Goal: Task Accomplishment & Management: Manage account settings

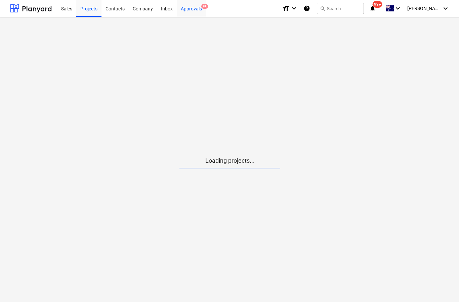
click at [199, 10] on div "Approvals 9+" at bounding box center [191, 8] width 29 height 17
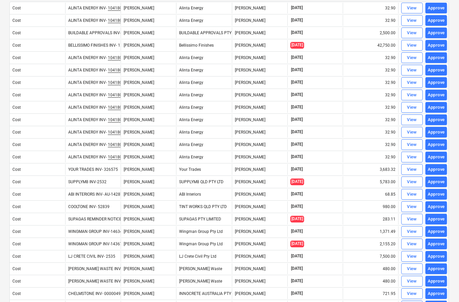
scroll to position [75, 1]
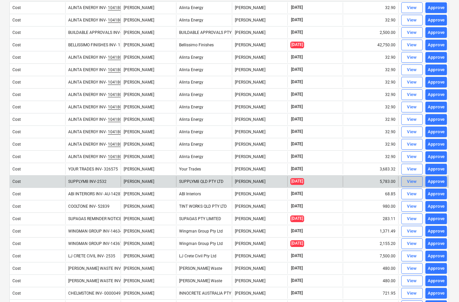
click at [408, 187] on button "View" at bounding box center [412, 181] width 22 height 11
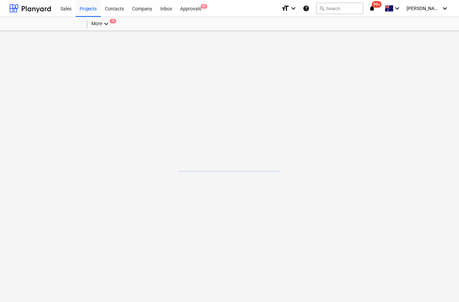
scroll to position [27, 1]
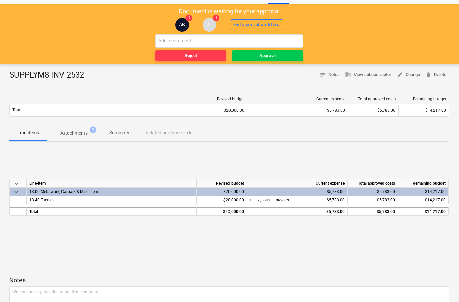
click at [71, 135] on p "Attachments" at bounding box center [73, 133] width 27 height 7
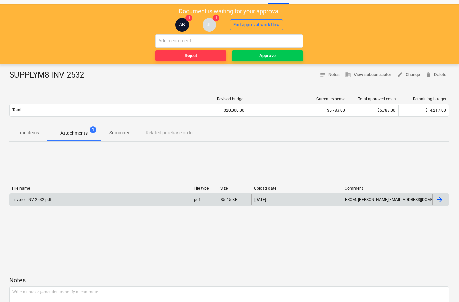
click at [439, 204] on div at bounding box center [440, 200] width 16 height 11
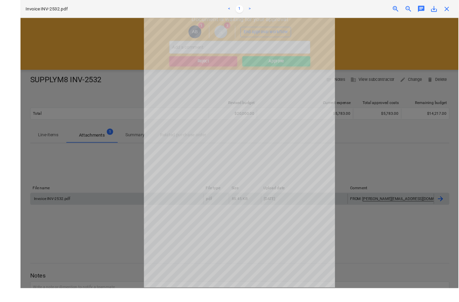
scroll to position [9, 0]
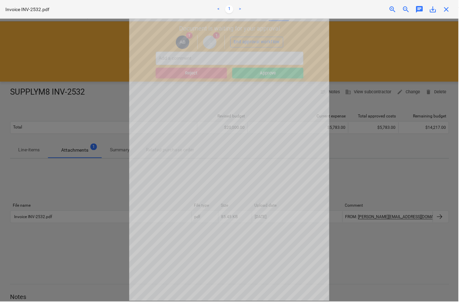
click at [451, 10] on span "close" at bounding box center [447, 9] width 8 height 8
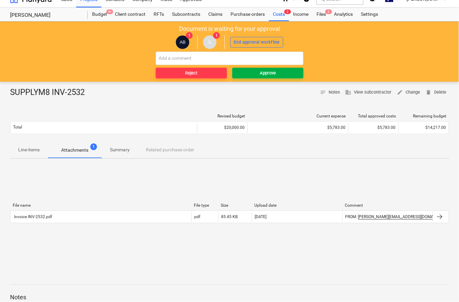
click at [287, 76] on span "Approve" at bounding box center [268, 74] width 66 height 8
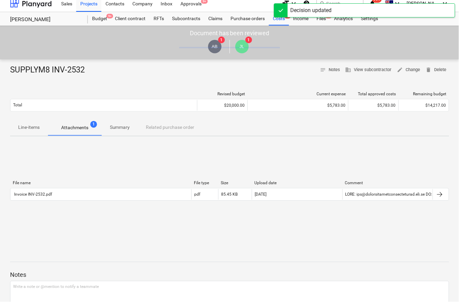
scroll to position [0, 0]
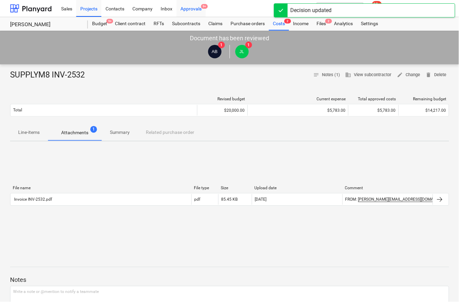
click at [196, 14] on div "Approvals 9+" at bounding box center [191, 8] width 29 height 17
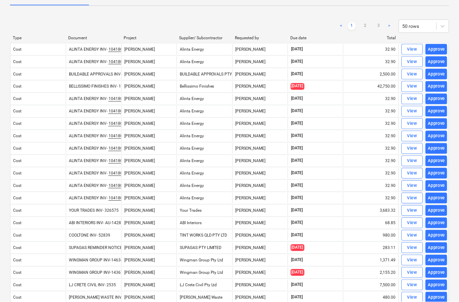
scroll to position [34, 0]
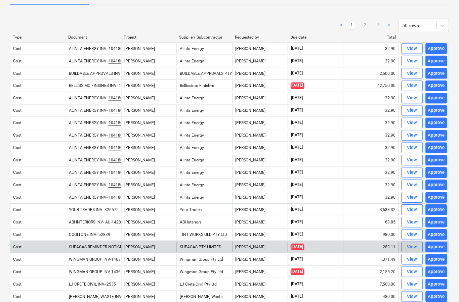
click at [409, 250] on div "View" at bounding box center [413, 248] width 10 height 8
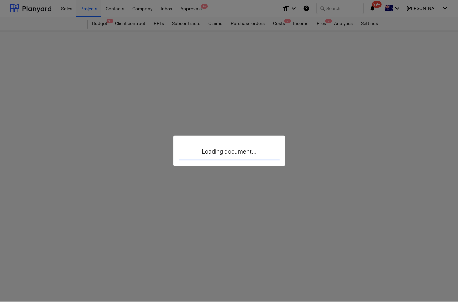
scroll to position [26, 0]
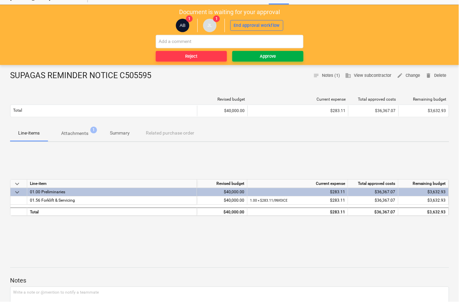
click at [260, 59] on button "Approve" at bounding box center [268, 56] width 71 height 11
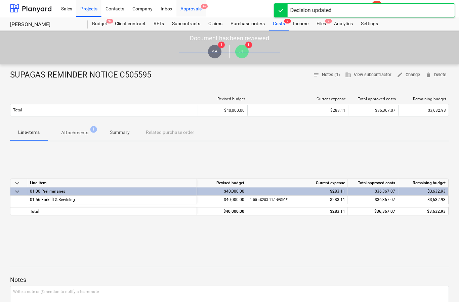
click at [191, 12] on div "Approvals 9+" at bounding box center [191, 8] width 29 height 17
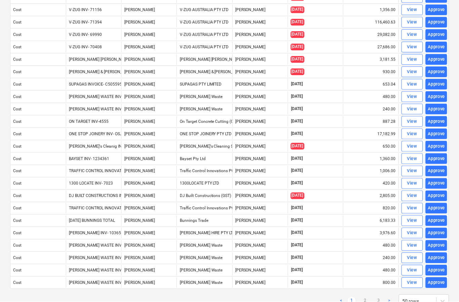
scroll to position [406, 0]
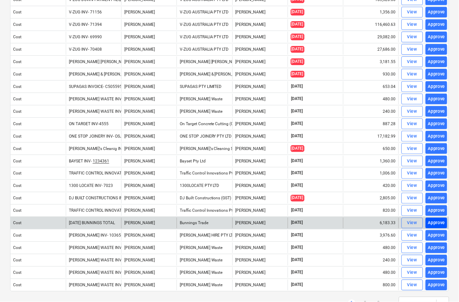
click at [432, 227] on div "Approve" at bounding box center [436, 224] width 17 height 8
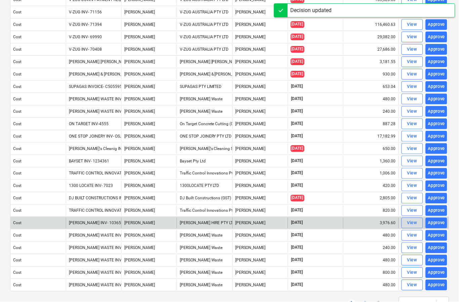
click at [365, 302] on link "2" at bounding box center [366, 304] width 8 height 8
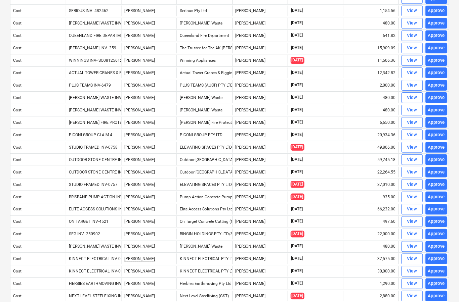
scroll to position [134, 0]
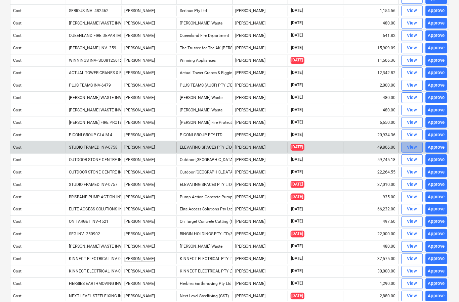
click at [408, 148] on div "View" at bounding box center [413, 148] width 10 height 8
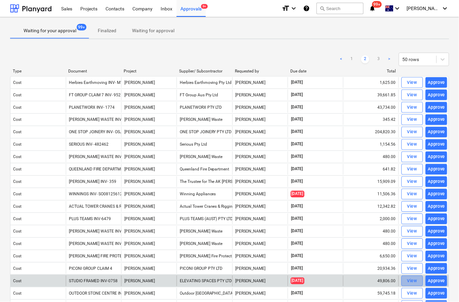
scroll to position [26, 0]
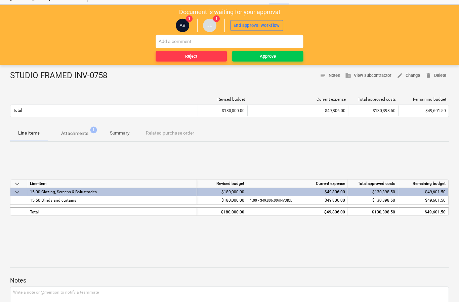
click at [79, 132] on p "Attachments" at bounding box center [74, 133] width 27 height 7
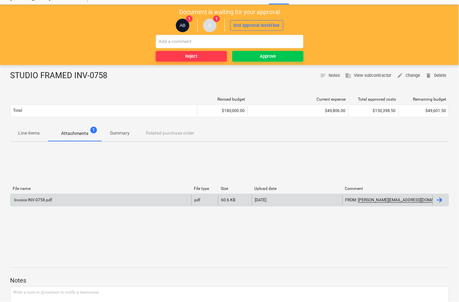
click at [443, 205] on div at bounding box center [441, 200] width 16 height 11
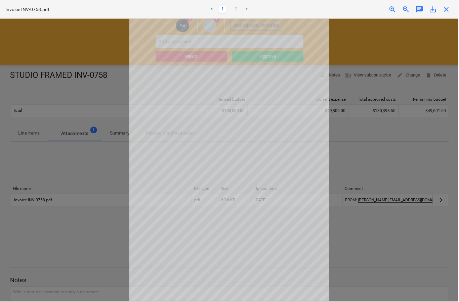
click at [454, 17] on div "Invoice INV-0758.pdf < 1 2 > zoom_in zoom_out chat 0 save_alt close" at bounding box center [229, 9] width 459 height 19
click at [448, 10] on span "close" at bounding box center [447, 9] width 8 height 8
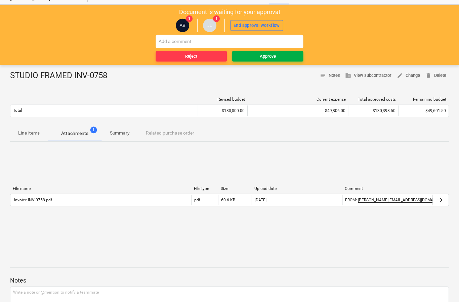
click at [289, 56] on span "Approve" at bounding box center [268, 57] width 66 height 8
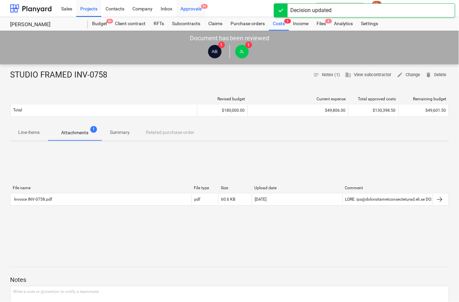
click at [194, 9] on div "Approvals 9+" at bounding box center [191, 8] width 29 height 17
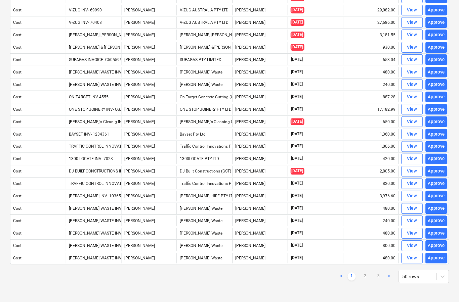
scroll to position [433, 0]
click at [365, 277] on link "2" at bounding box center [366, 277] width 8 height 8
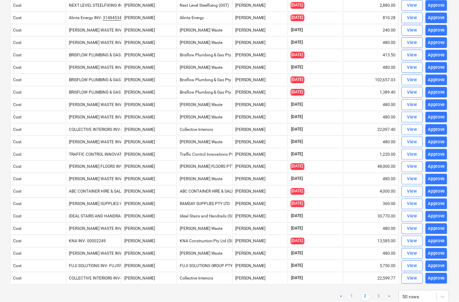
scroll to position [411, 0]
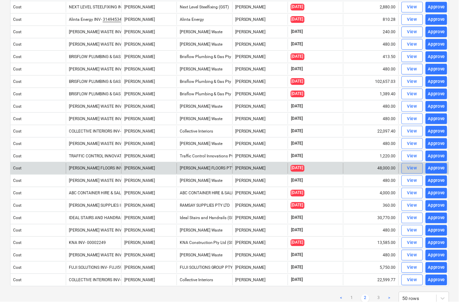
click at [411, 170] on div "View" at bounding box center [413, 169] width 10 height 8
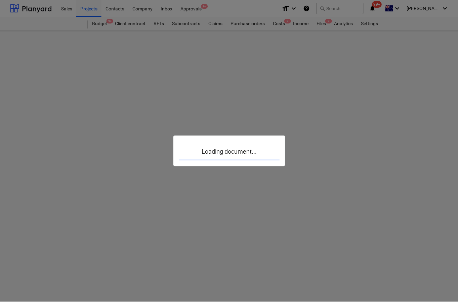
scroll to position [26, 0]
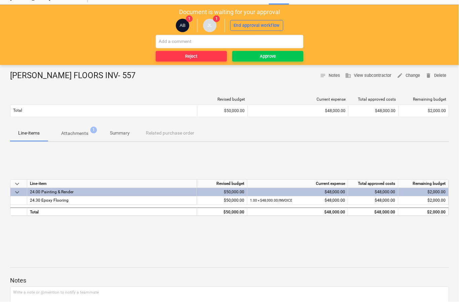
click at [74, 134] on p "Attachments" at bounding box center [74, 133] width 27 height 7
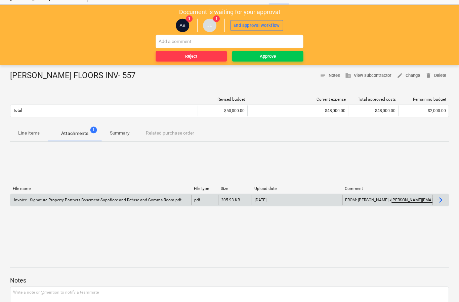
click at [442, 205] on div at bounding box center [441, 200] width 16 height 11
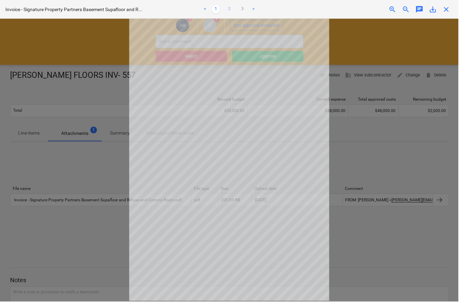
click at [226, 8] on link "2" at bounding box center [229, 9] width 8 height 8
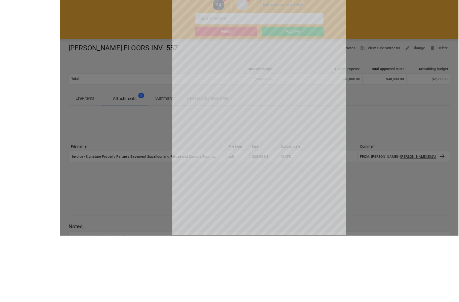
scroll to position [76, 0]
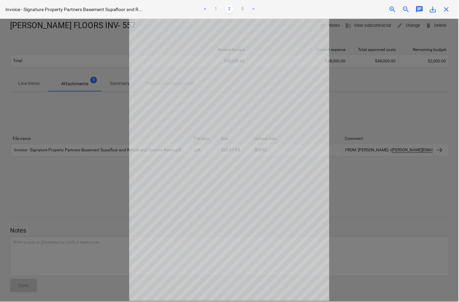
click at [450, 8] on span "close" at bounding box center [447, 9] width 8 height 8
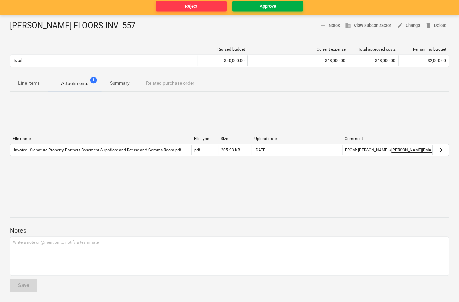
click at [277, 8] on span "Approve" at bounding box center [268, 7] width 66 height 8
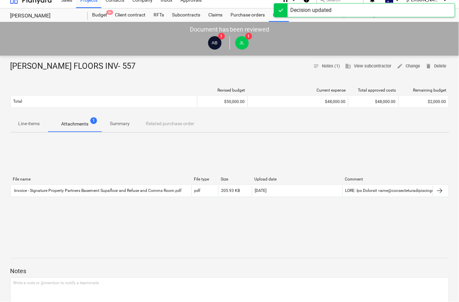
scroll to position [0, 0]
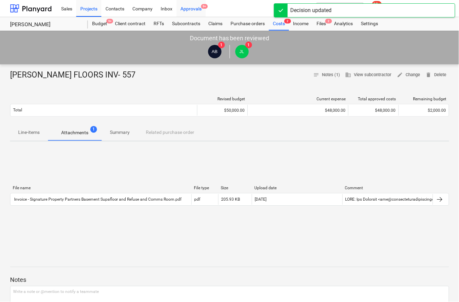
click at [190, 12] on div "Approvals 9+" at bounding box center [191, 8] width 29 height 17
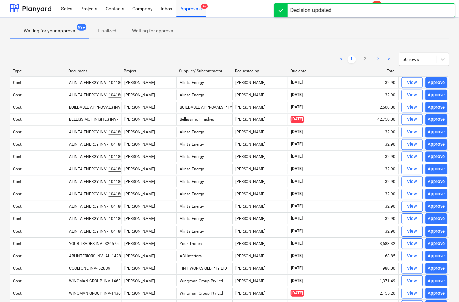
click at [376, 61] on link "3" at bounding box center [379, 59] width 8 height 8
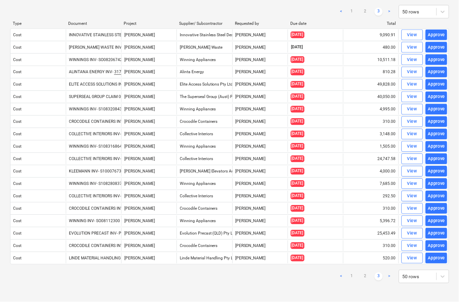
scroll to position [48, 0]
click at [361, 283] on div "< 1 2 3 > 50 rows" at bounding box center [393, 276] width 112 height 13
click at [360, 281] on ul "< 1 2 3 >" at bounding box center [365, 277] width 56 height 8
click at [355, 276] on link "1" at bounding box center [352, 277] width 8 height 8
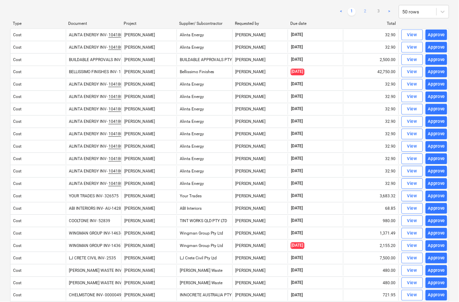
click at [367, 14] on link "2" at bounding box center [366, 12] width 8 height 8
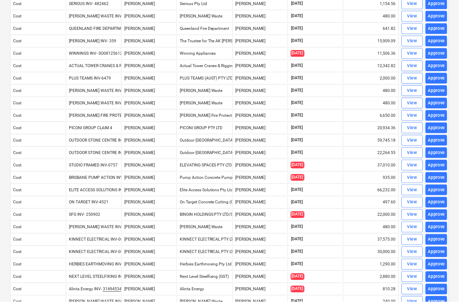
scroll to position [139, 0]
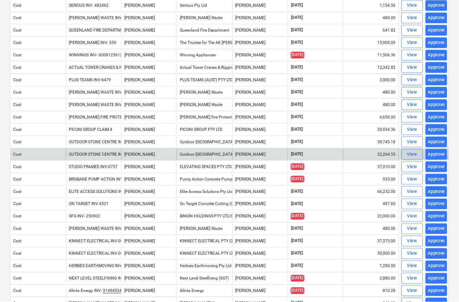
click at [409, 156] on div "View" at bounding box center [413, 155] width 10 height 8
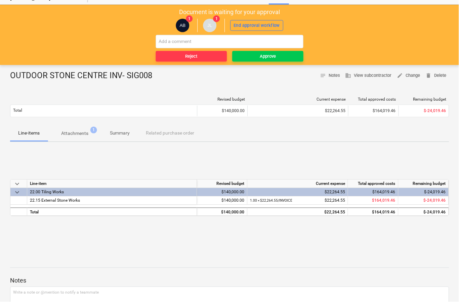
click at [68, 136] on p "Attachments" at bounding box center [74, 133] width 27 height 7
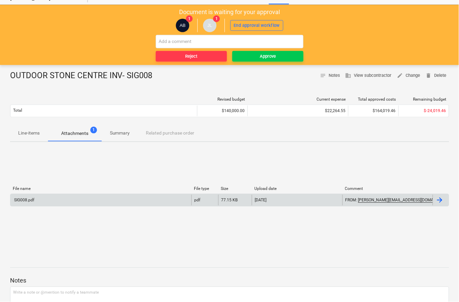
click at [438, 204] on div at bounding box center [440, 201] width 8 height 8
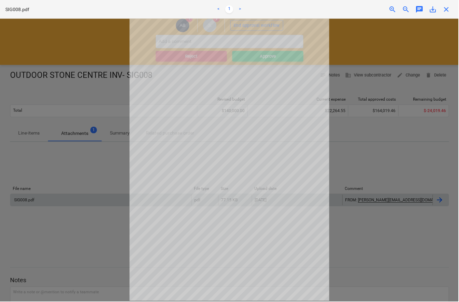
click at [444, 12] on span "close" at bounding box center [447, 9] width 8 height 8
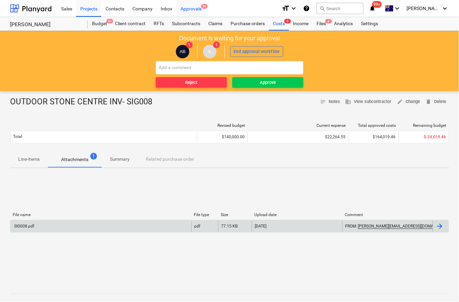
click at [201, 14] on div "Approvals 9+" at bounding box center [191, 8] width 29 height 17
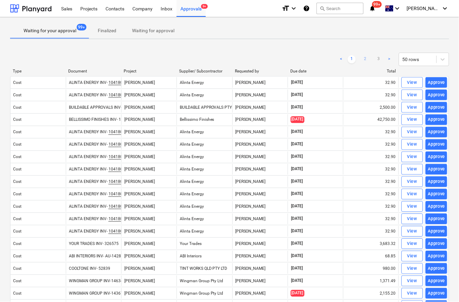
click at [367, 63] on link "2" at bounding box center [366, 59] width 8 height 8
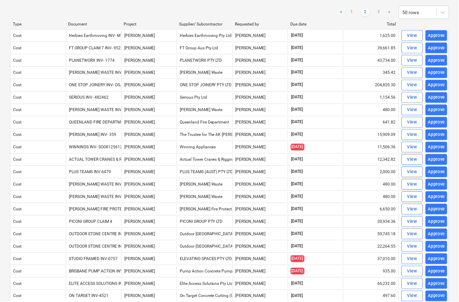
scroll to position [49, 0]
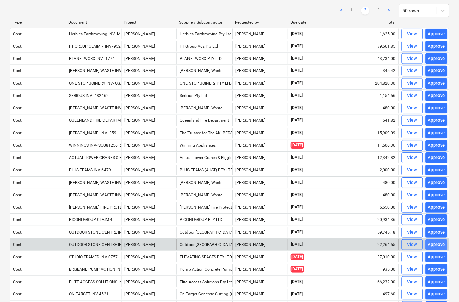
click at [433, 248] on div "Approve" at bounding box center [436, 246] width 17 height 8
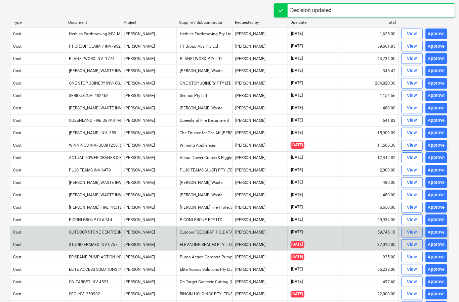
click at [411, 236] on div "View" at bounding box center [413, 233] width 10 height 8
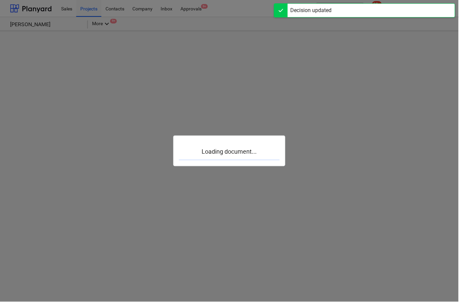
scroll to position [26, 0]
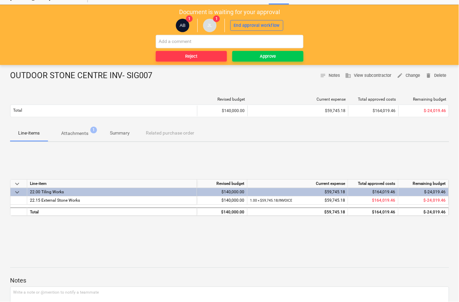
click at [75, 133] on p "Attachments" at bounding box center [74, 133] width 27 height 7
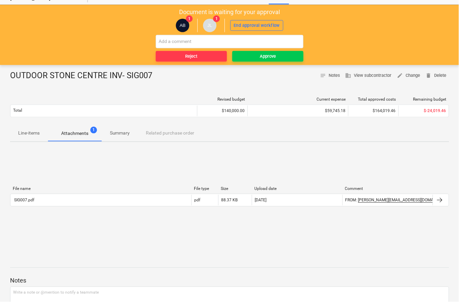
click at [441, 212] on div "File name File type Size Upload date Comment SIG007.pdf pdf 88.37 KB [DATE] FRO…" at bounding box center [229, 198] width 439 height 34
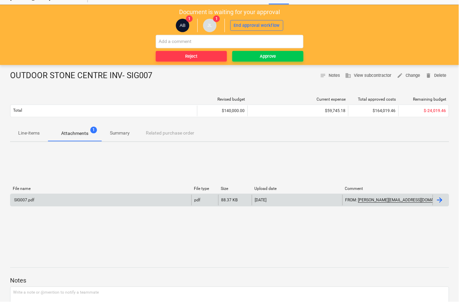
click at [441, 201] on div at bounding box center [440, 201] width 8 height 8
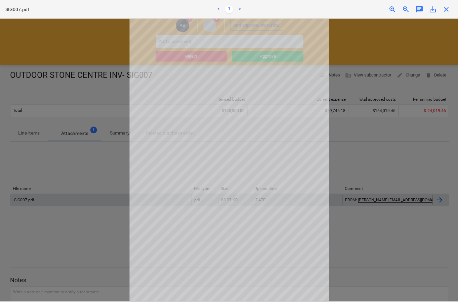
click at [454, 8] on div "SIG007.pdf < 1 > zoom_in zoom_out chat 0 save_alt close" at bounding box center [229, 9] width 459 height 19
click at [447, 9] on span "close" at bounding box center [447, 9] width 8 height 8
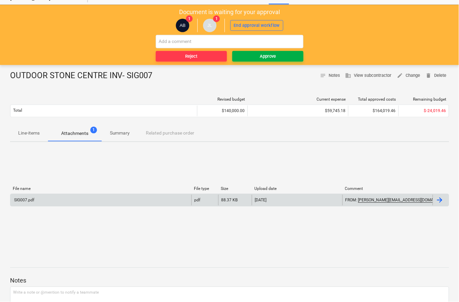
click at [272, 59] on button "Approve" at bounding box center [268, 56] width 71 height 11
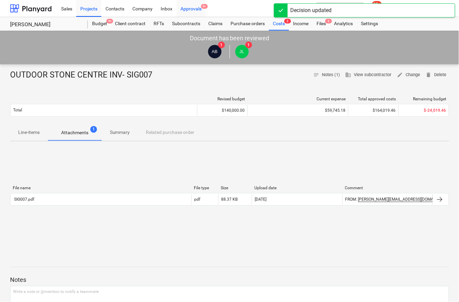
click at [194, 11] on div "Approvals 9+" at bounding box center [191, 8] width 29 height 17
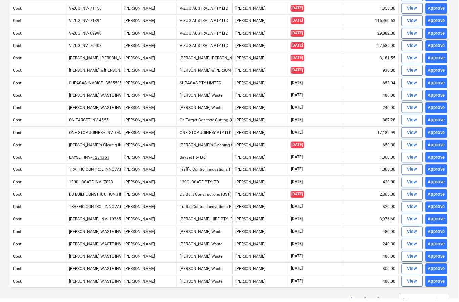
scroll to position [406, 0]
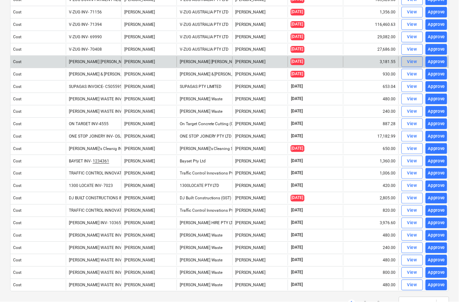
click at [409, 63] on div "View" at bounding box center [413, 62] width 10 height 8
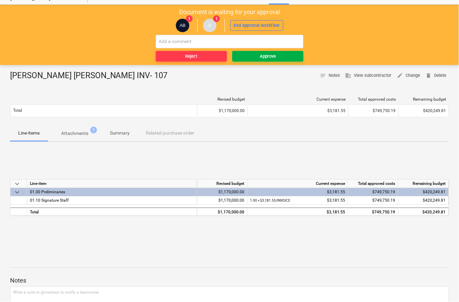
click at [272, 60] on button "Approve" at bounding box center [268, 56] width 71 height 11
